Goal: Check status: Check status

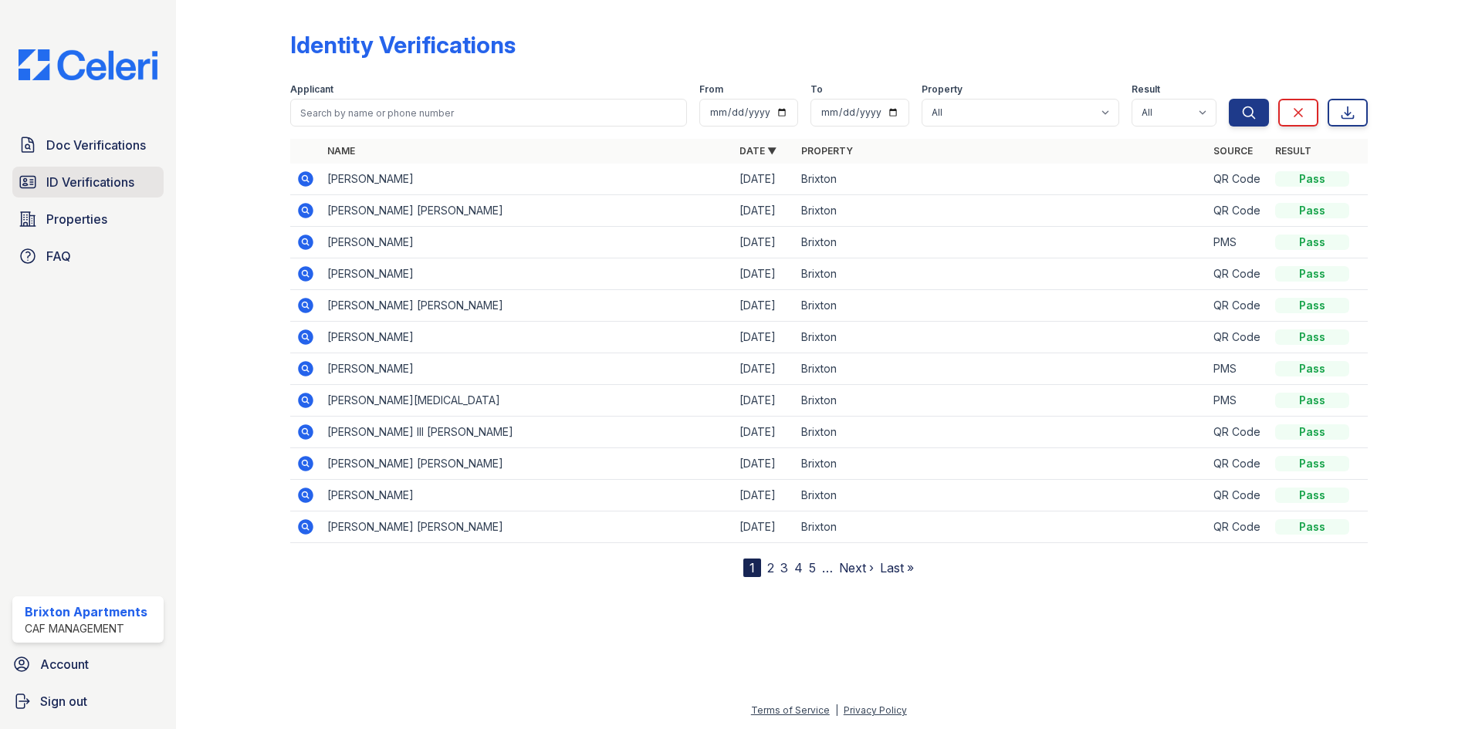
click at [48, 178] on span "ID Verifications" at bounding box center [90, 182] width 88 height 19
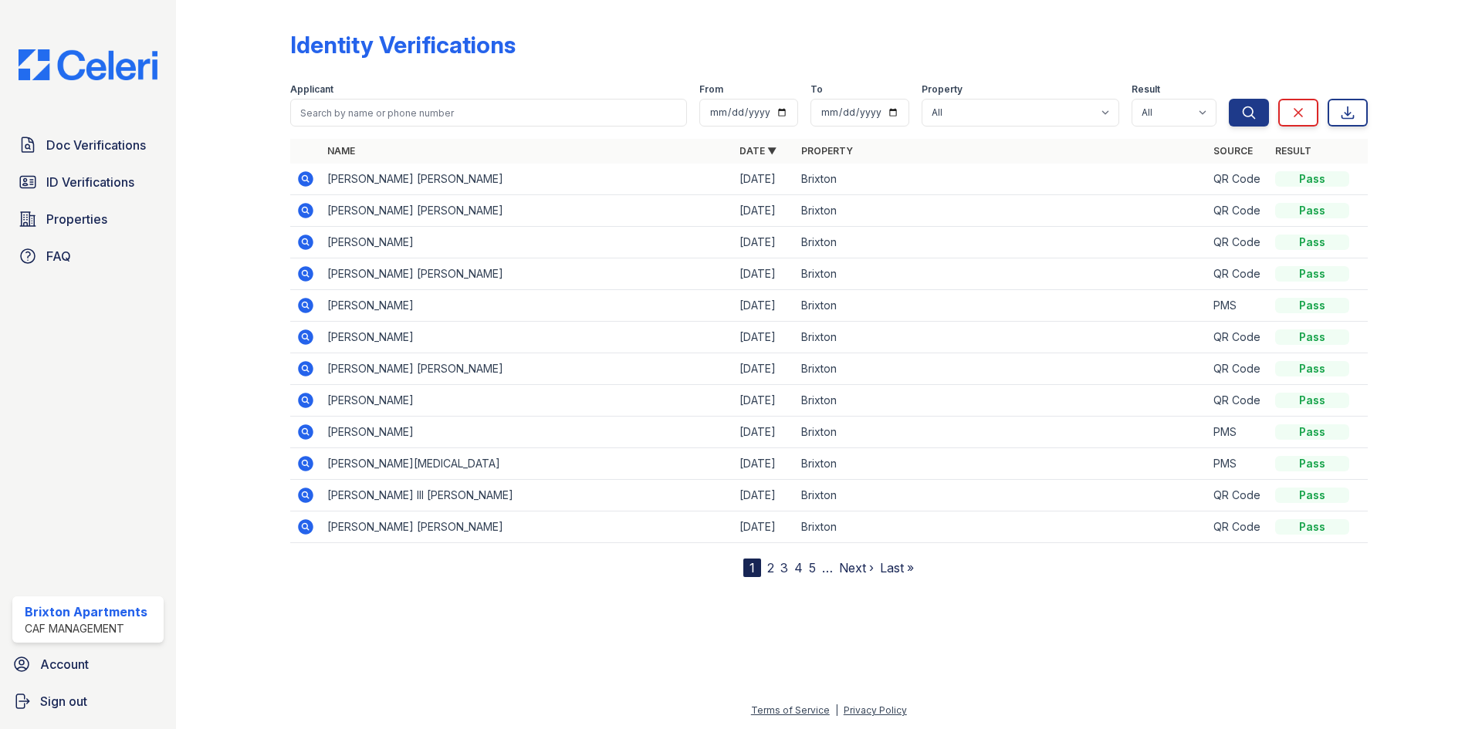
click at [772, 567] on link "2" at bounding box center [770, 567] width 7 height 15
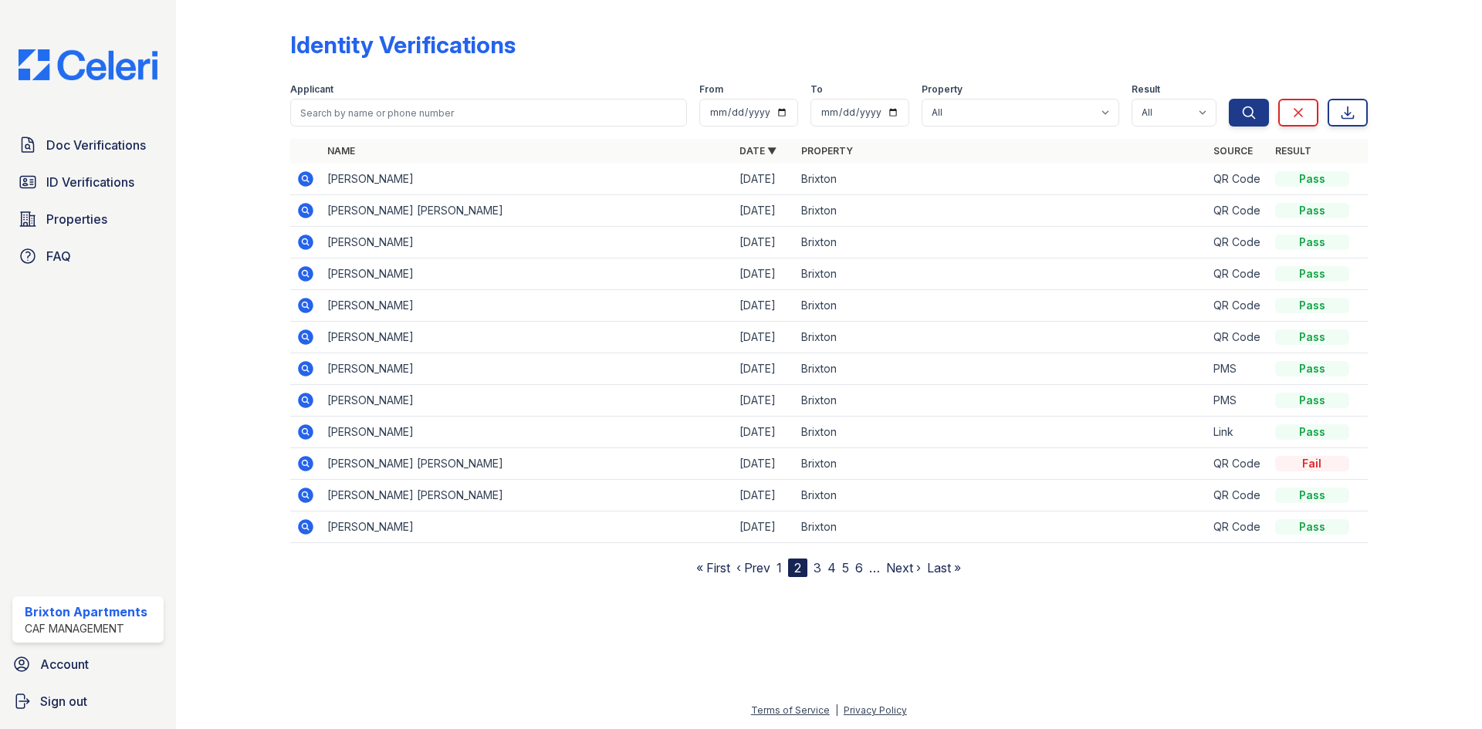
click at [820, 566] on link "3" at bounding box center [817, 567] width 8 height 15
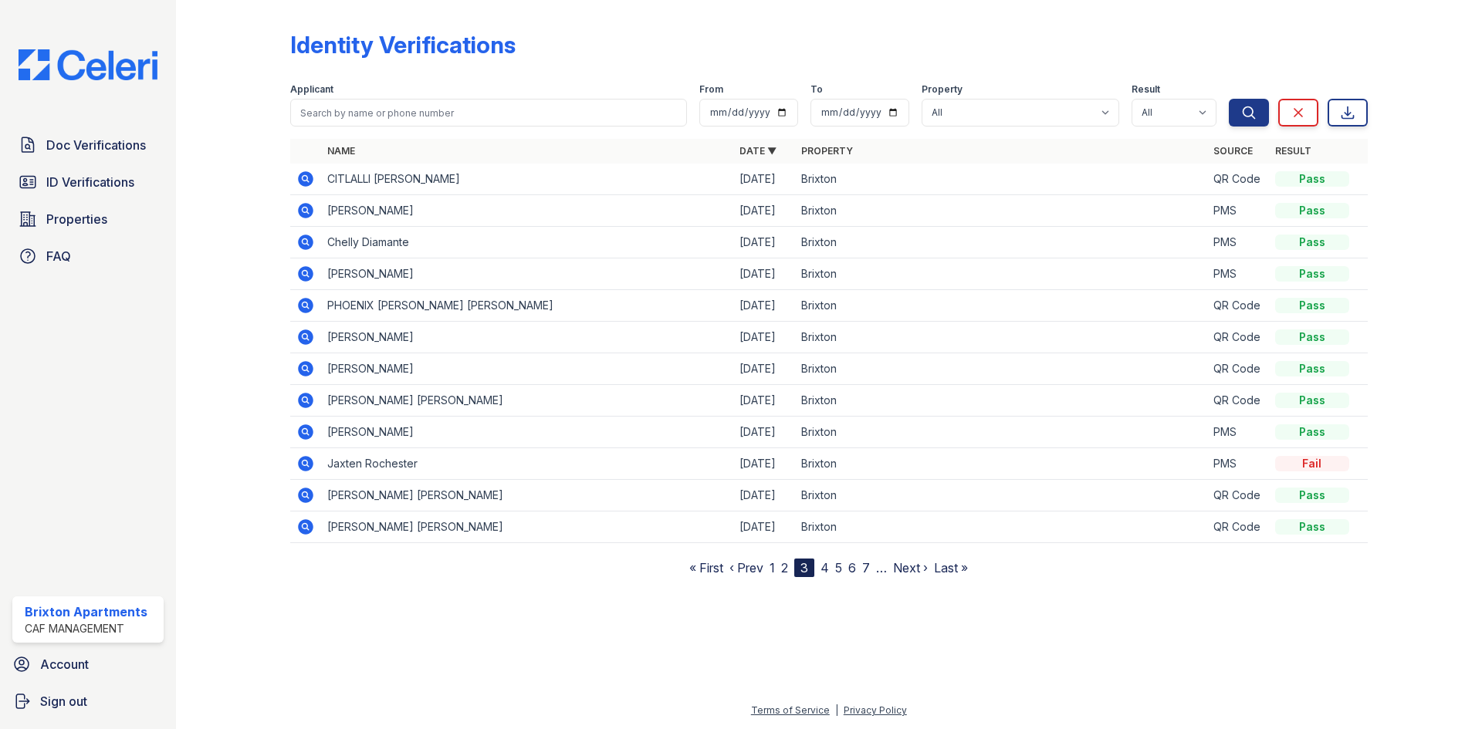
click at [302, 215] on icon at bounding box center [305, 210] width 15 height 15
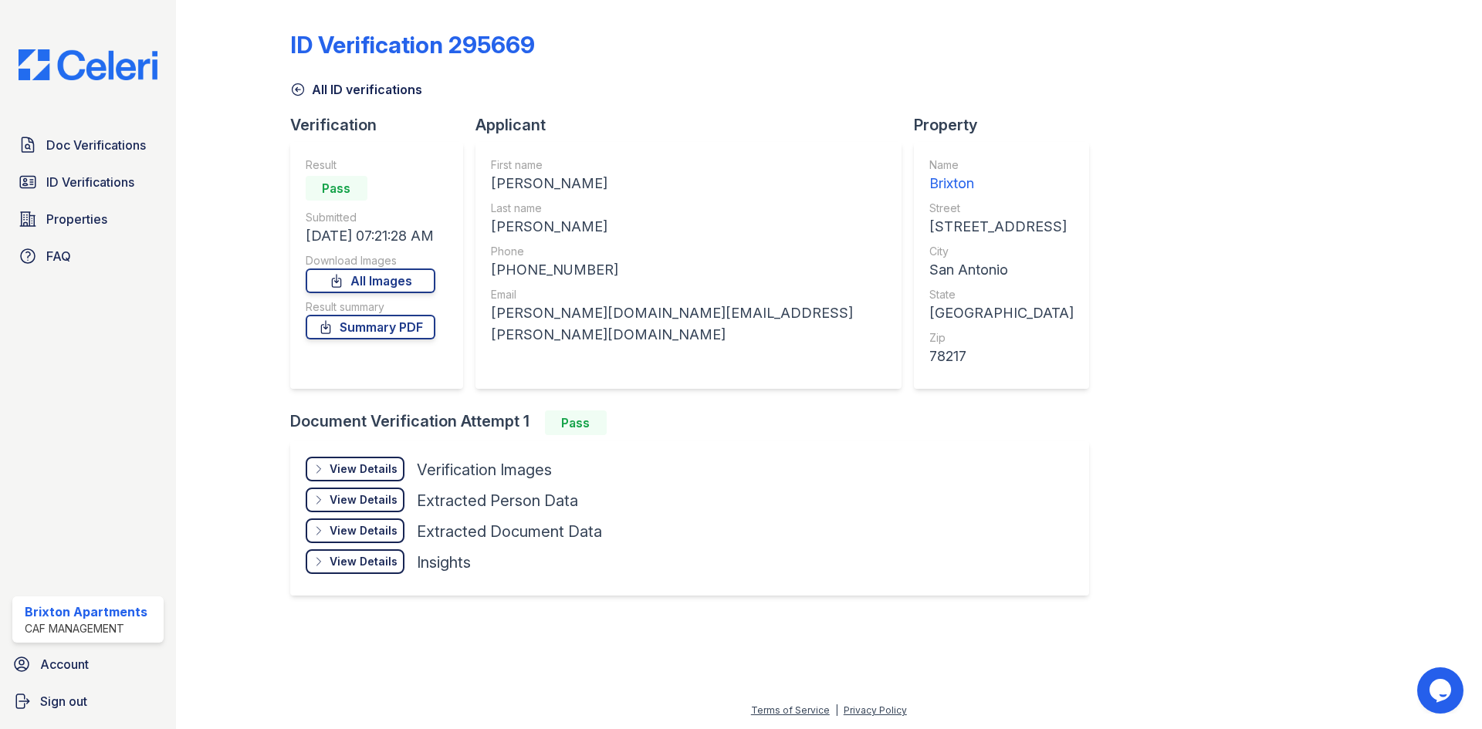
click at [390, 463] on div "View Details" at bounding box center [364, 468] width 68 height 15
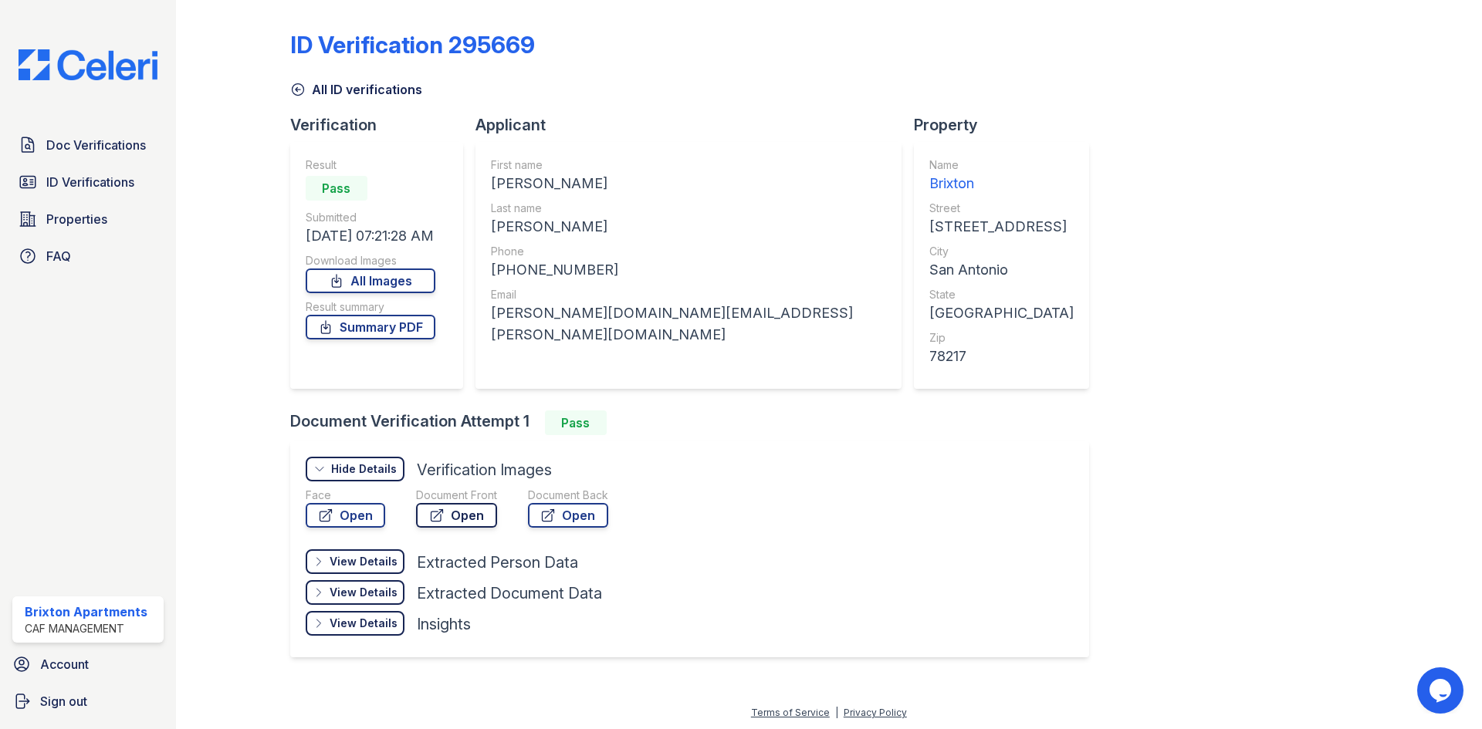
click at [478, 511] on link "Open" at bounding box center [456, 515] width 81 height 25
click at [116, 145] on span "Doc Verifications" at bounding box center [96, 145] width 100 height 19
